Goal: Information Seeking & Learning: Learn about a topic

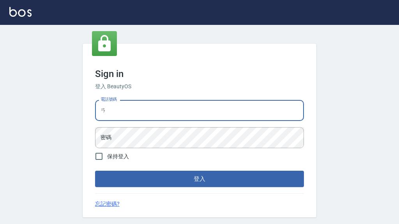
type input "ㄞ"
type input "0936262439"
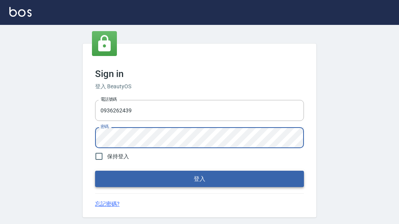
click at [186, 182] on button "登入" at bounding box center [199, 179] width 209 height 16
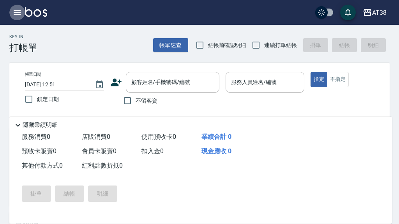
click at [19, 12] on icon "button" at bounding box center [17, 12] width 7 height 5
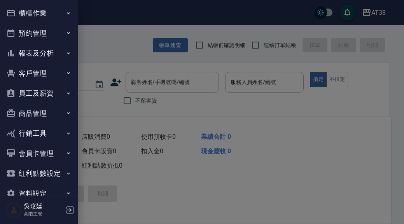
click at [41, 93] on button "員工及薪資" at bounding box center [39, 93] width 72 height 20
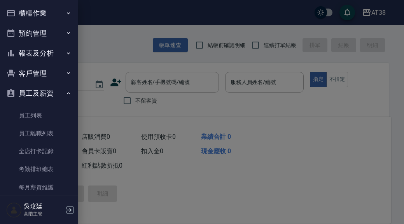
click at [41, 93] on button "員工及薪資" at bounding box center [39, 93] width 72 height 20
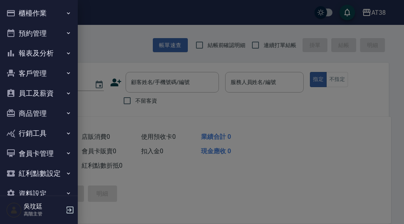
click at [54, 53] on button "報表及分析" at bounding box center [39, 53] width 72 height 20
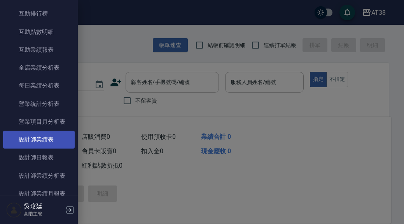
scroll to position [198, 0]
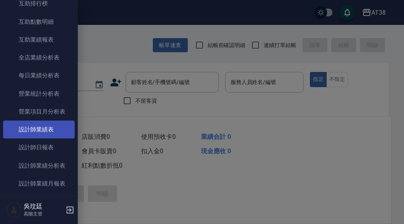
click at [42, 127] on link "設計師業績表" at bounding box center [39, 130] width 72 height 18
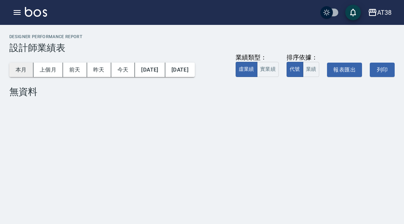
click at [20, 69] on button "本月" at bounding box center [21, 70] width 24 height 14
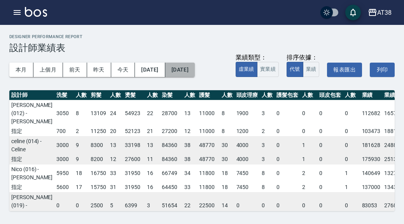
click at [195, 69] on button "[DATE]" at bounding box center [180, 70] width 30 height 14
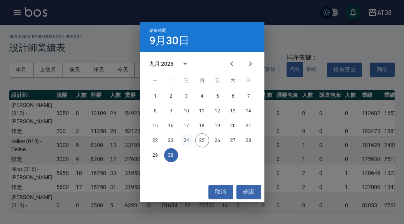
click at [188, 141] on button "24" at bounding box center [187, 141] width 14 height 14
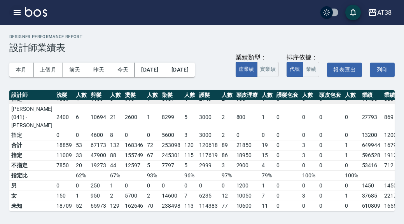
click at [17, 12] on icon "button" at bounding box center [16, 12] width 9 height 9
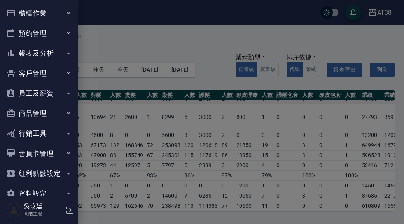
click at [49, 55] on button "報表及分析" at bounding box center [39, 53] width 72 height 20
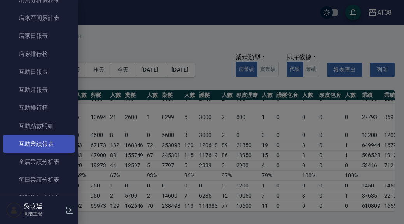
scroll to position [107, 0]
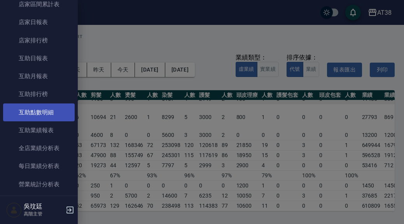
click at [47, 112] on link "互助點數明細" at bounding box center [39, 113] width 72 height 18
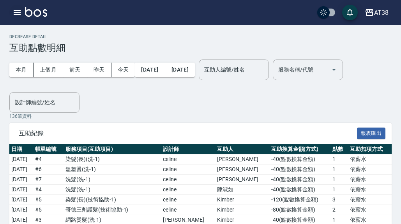
click at [18, 11] on icon "button" at bounding box center [17, 12] width 7 height 5
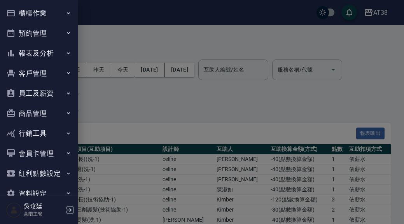
click at [40, 53] on button "報表及分析" at bounding box center [39, 53] width 72 height 20
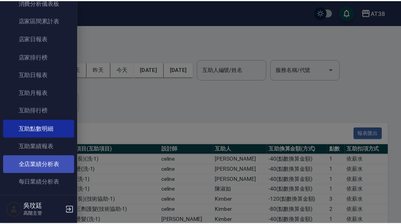
scroll to position [105, 0]
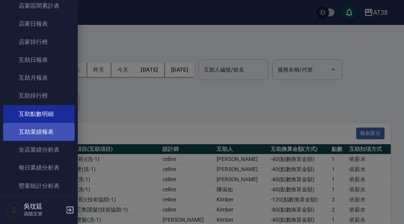
click at [51, 132] on link "互助業績報表" at bounding box center [39, 132] width 72 height 18
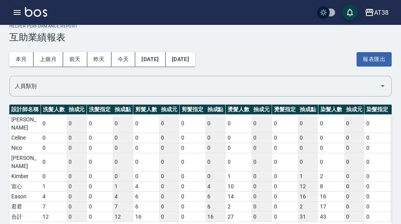
click at [14, 16] on icon "button" at bounding box center [16, 12] width 9 height 9
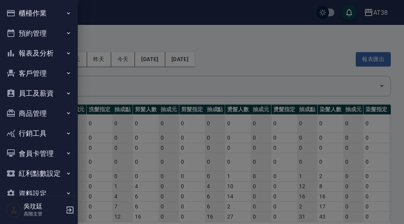
click at [46, 54] on button "報表及分析" at bounding box center [39, 53] width 72 height 20
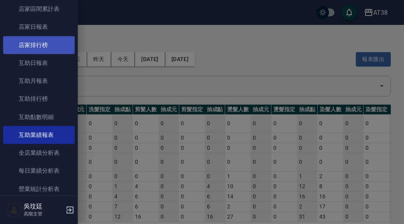
scroll to position [104, 0]
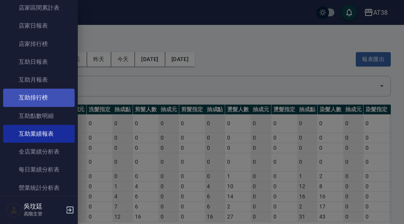
click at [44, 98] on link "互助排行榜" at bounding box center [39, 98] width 72 height 18
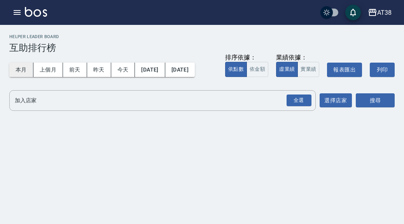
click at [23, 72] on button "本月" at bounding box center [21, 70] width 24 height 14
click at [331, 100] on button "選擇店家" at bounding box center [336, 100] width 33 height 14
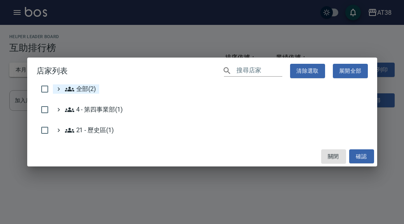
click at [93, 88] on span "全部(2)" at bounding box center [81, 88] width 32 height 9
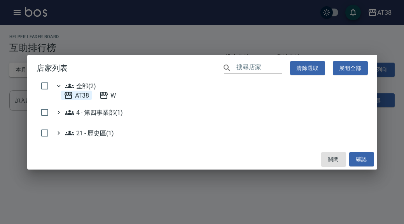
click at [83, 95] on span "AT38" at bounding box center [77, 95] width 26 height 9
click at [369, 159] on button "確認" at bounding box center [362, 159] width 25 height 14
checkbox input "false"
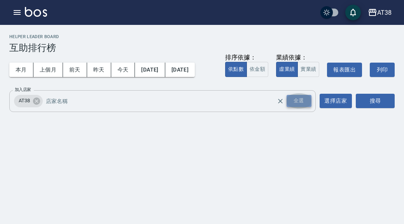
click at [300, 100] on div "全選" at bounding box center [299, 101] width 25 height 12
click at [62, 99] on icon at bounding box center [61, 101] width 9 height 9
click at [377, 103] on button "搜尋" at bounding box center [375, 101] width 39 height 14
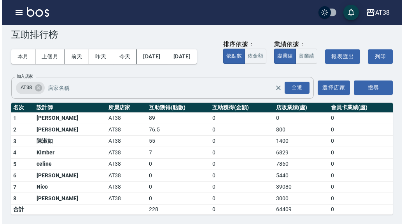
scroll to position [26, 0]
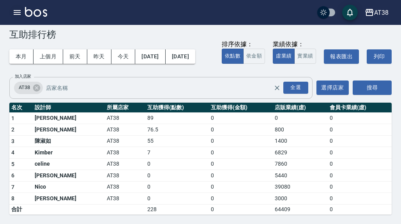
click at [17, 12] on icon "button" at bounding box center [17, 12] width 7 height 5
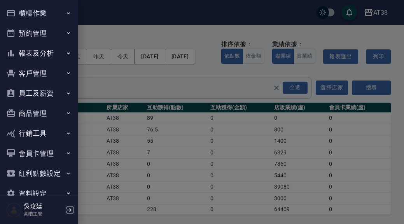
click at [38, 52] on button "報表及分析" at bounding box center [39, 53] width 72 height 20
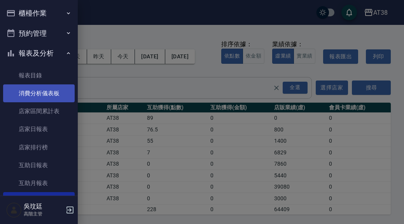
scroll to position [0, 0]
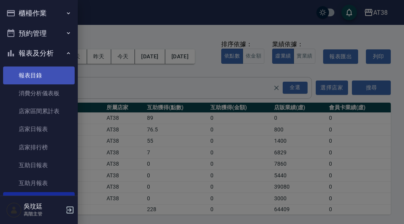
click at [36, 77] on link "報表目錄" at bounding box center [39, 76] width 72 height 18
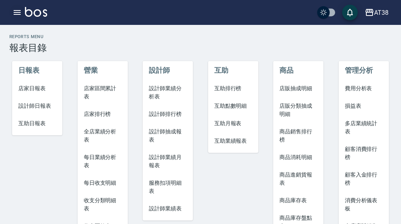
click at [19, 7] on button "button" at bounding box center [17, 13] width 16 height 16
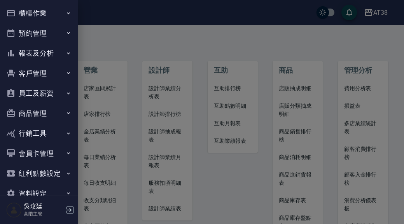
click at [47, 53] on button "報表及分析" at bounding box center [39, 53] width 72 height 20
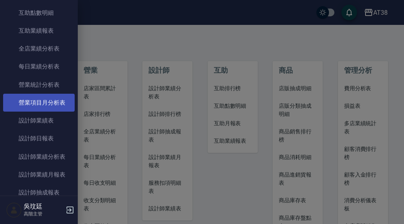
scroll to position [202, 0]
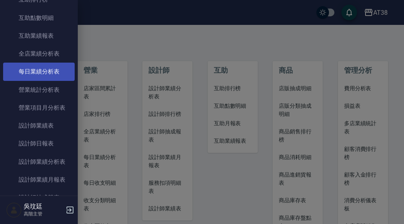
click at [53, 76] on link "每日業績分析表" at bounding box center [39, 72] width 72 height 18
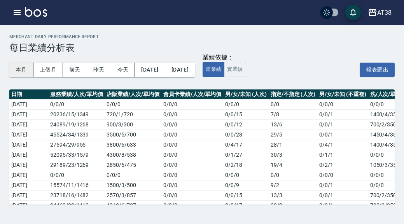
click at [24, 70] on button "本月" at bounding box center [21, 70] width 24 height 14
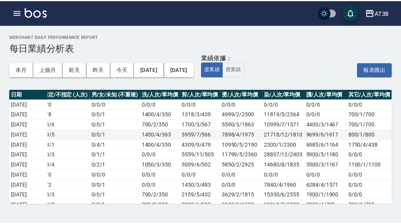
scroll to position [0, 231]
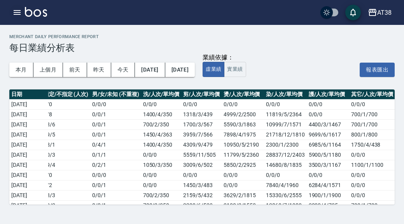
click at [19, 14] on icon "button" at bounding box center [17, 12] width 7 height 5
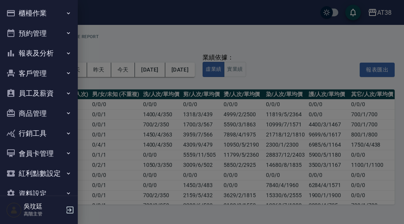
click at [38, 53] on button "報表及分析" at bounding box center [39, 53] width 72 height 20
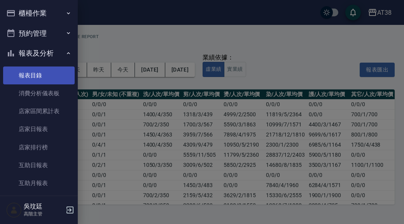
click at [39, 80] on link "報表目錄" at bounding box center [39, 76] width 72 height 18
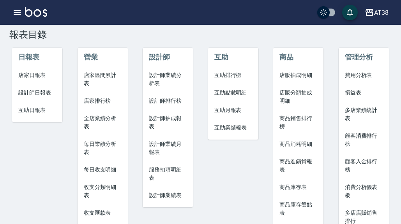
scroll to position [12, 0]
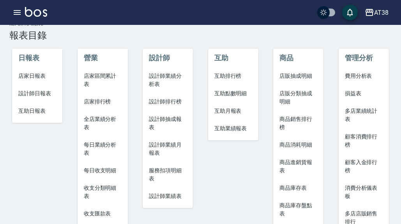
click at [36, 74] on span "店家日報表" at bounding box center [37, 76] width 38 height 8
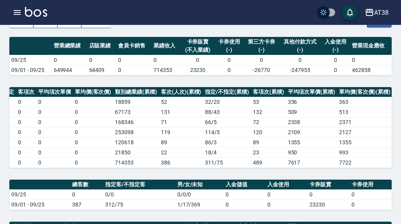
scroll to position [54, 0]
